Goal: Transaction & Acquisition: Subscribe to service/newsletter

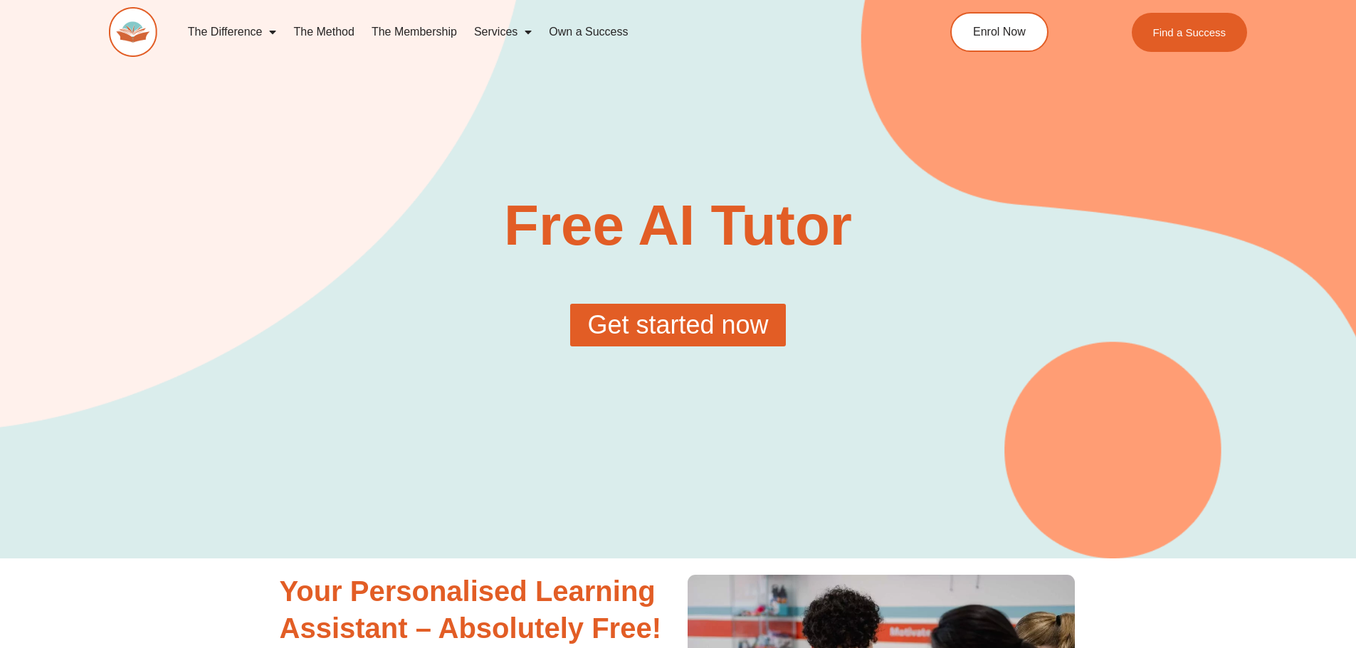
click at [422, 33] on link "The Membership" at bounding box center [414, 32] width 102 height 33
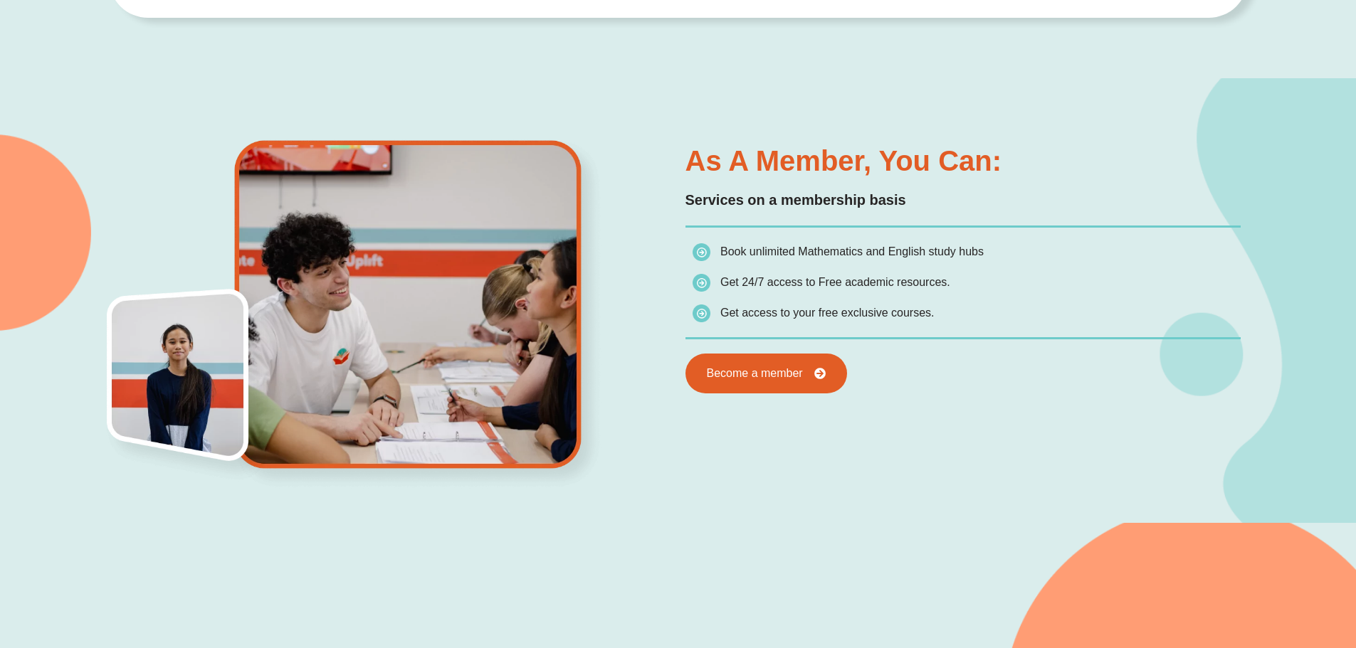
scroll to position [783, 0]
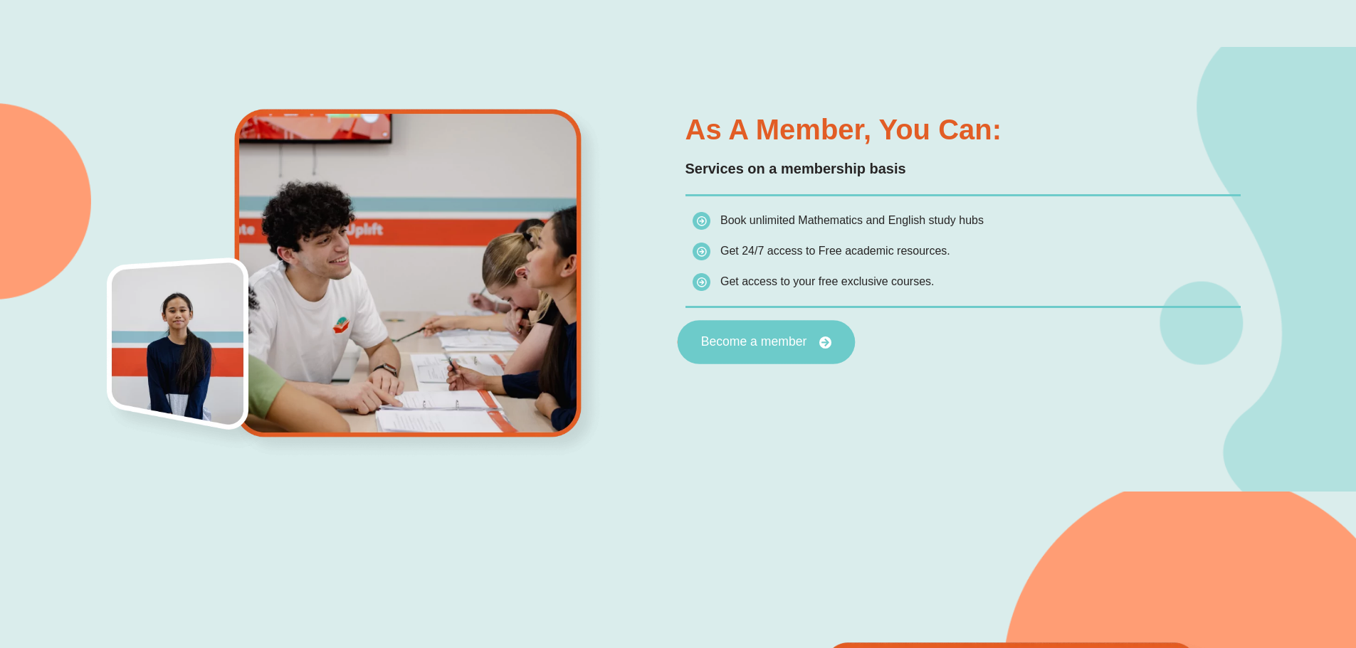
click at [826, 336] on icon at bounding box center [825, 342] width 13 height 13
